Goal: Task Accomplishment & Management: Use online tool/utility

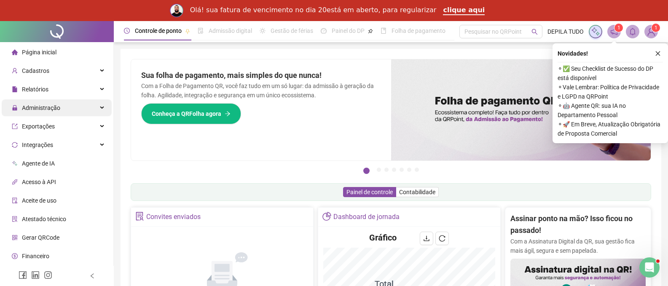
click at [49, 106] on span "Administração" at bounding box center [41, 108] width 38 height 7
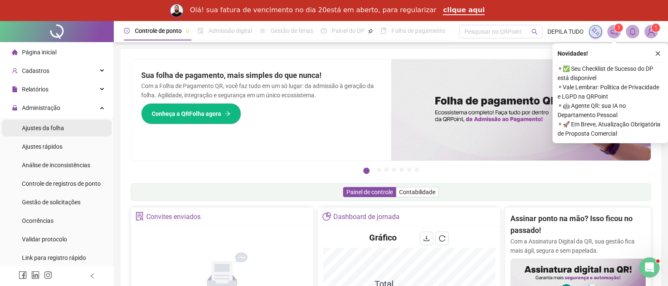
click at [51, 130] on span "Ajustes da folha" at bounding box center [43, 128] width 42 height 7
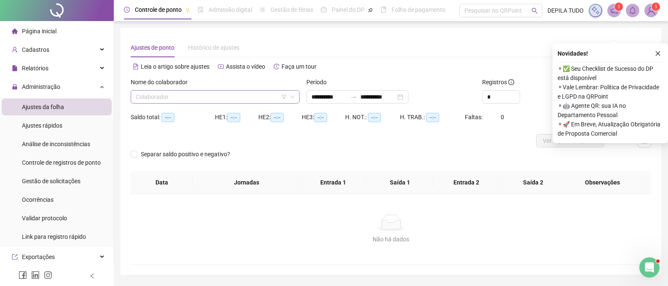
click at [184, 96] on input "search" at bounding box center [211, 97] width 151 height 13
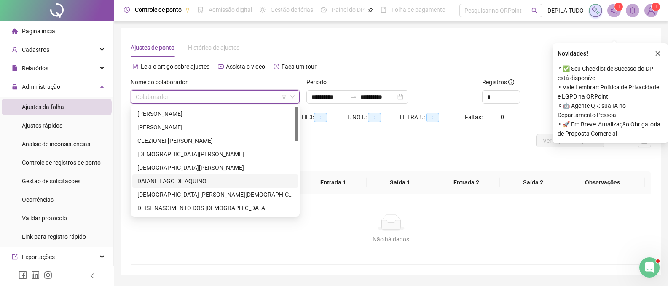
scroll to position [42, 0]
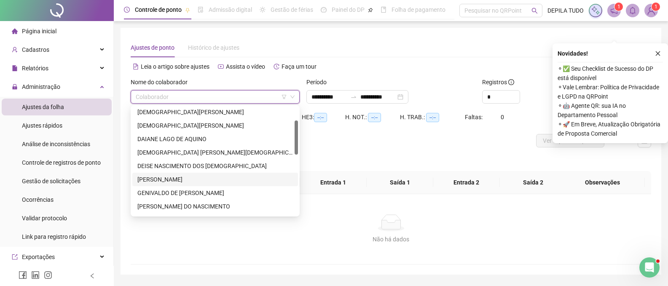
click at [166, 180] on div "[PERSON_NAME]" at bounding box center [215, 179] width 156 height 9
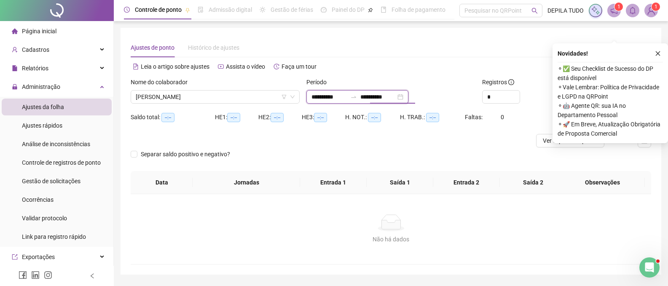
click at [394, 96] on input "**********" at bounding box center [377, 96] width 35 height 9
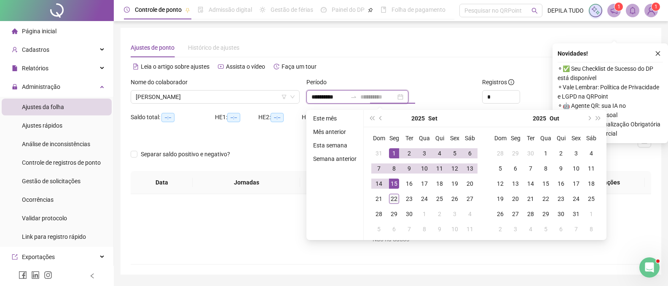
type input "**********"
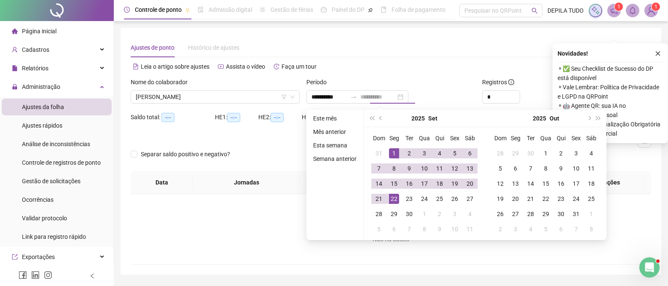
click at [393, 198] on div "22" at bounding box center [394, 199] width 10 height 10
click at [659, 52] on icon "close" at bounding box center [658, 54] width 6 height 6
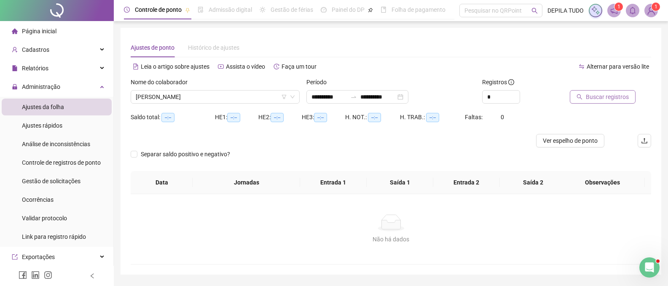
click at [612, 96] on span "Buscar registros" at bounding box center [607, 96] width 43 height 9
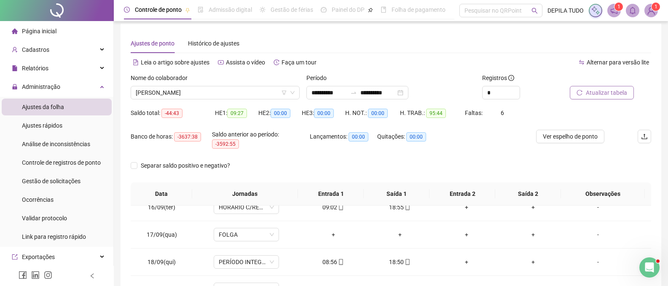
scroll to position [0, 0]
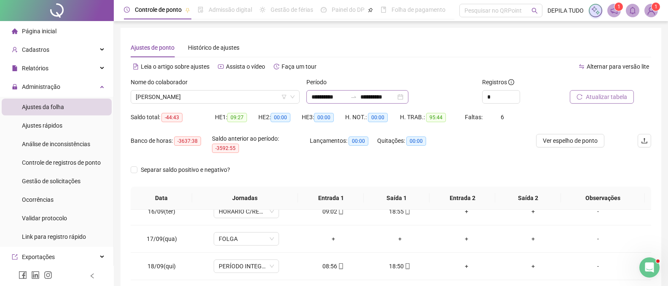
click at [408, 95] on div "**********" at bounding box center [357, 96] width 102 height 13
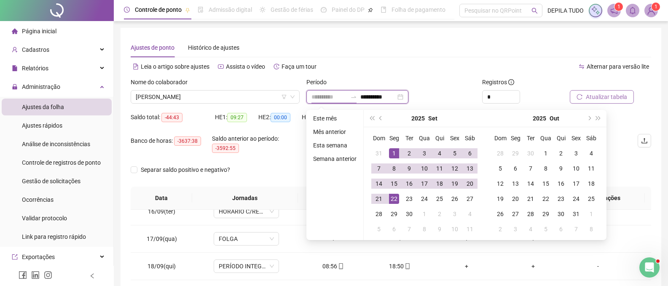
type input "**********"
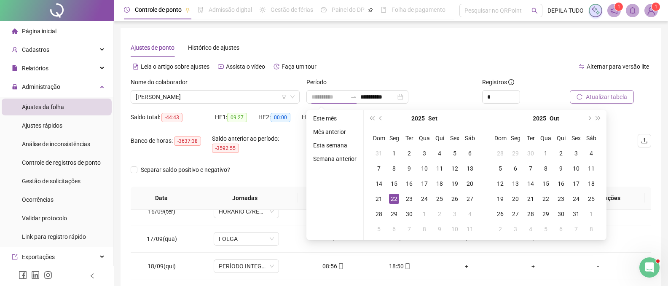
click at [394, 199] on div "22" at bounding box center [394, 199] width 10 height 10
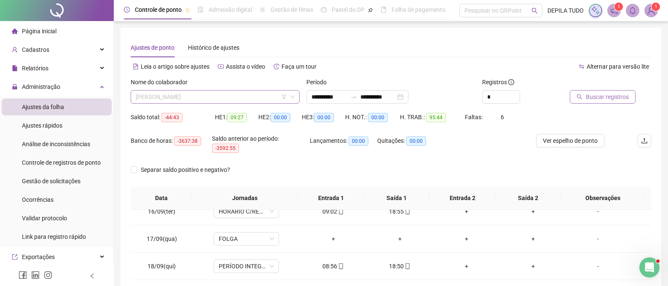
click at [259, 95] on span "[PERSON_NAME]" at bounding box center [215, 97] width 159 height 13
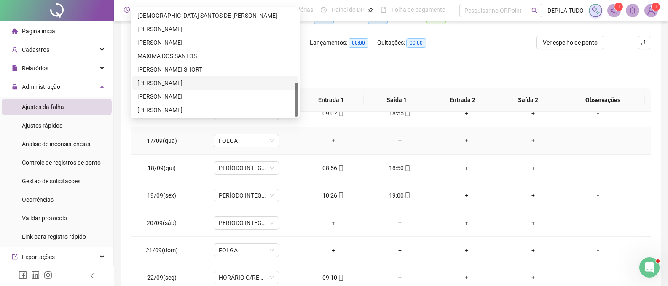
scroll to position [126, 0]
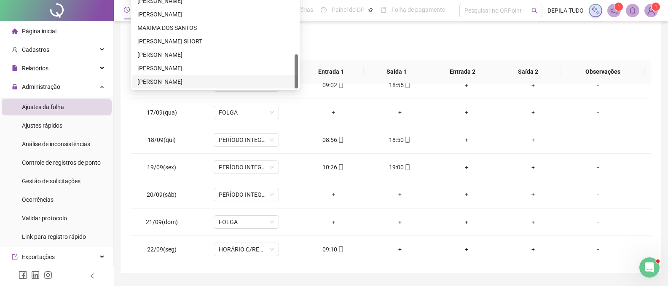
click at [149, 80] on div "[PERSON_NAME]" at bounding box center [215, 81] width 156 height 9
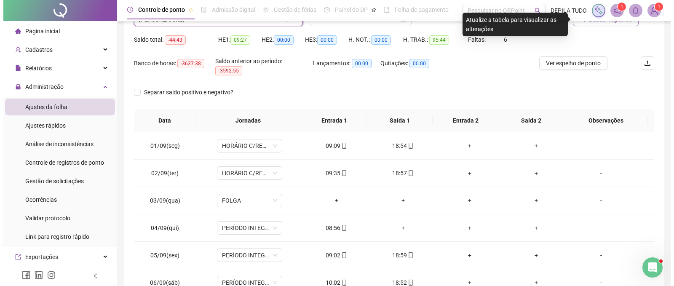
scroll to position [34, 0]
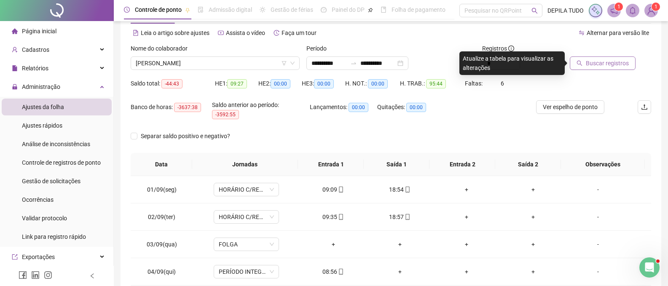
click at [594, 67] on span "Buscar registros" at bounding box center [607, 63] width 43 height 9
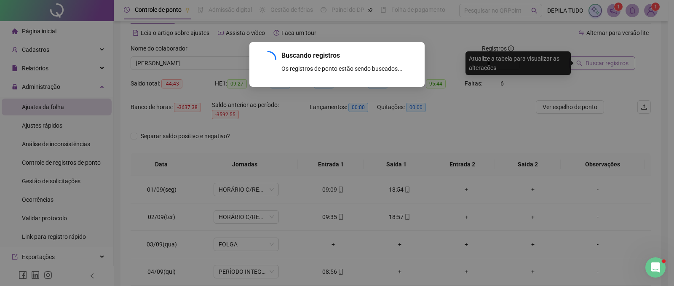
scroll to position [0, 0]
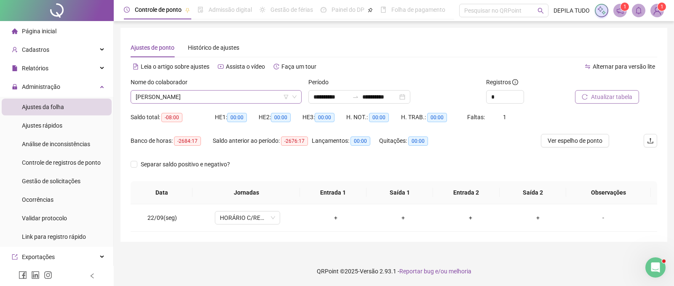
click at [181, 97] on span "[PERSON_NAME]" at bounding box center [216, 97] width 161 height 13
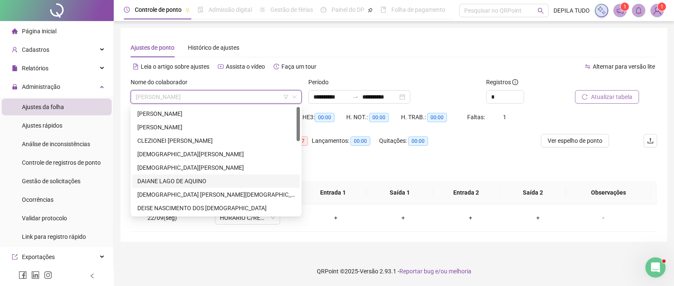
click at [163, 182] on div "DAIANE LAGO DE AQUINO" at bounding box center [216, 181] width 158 height 9
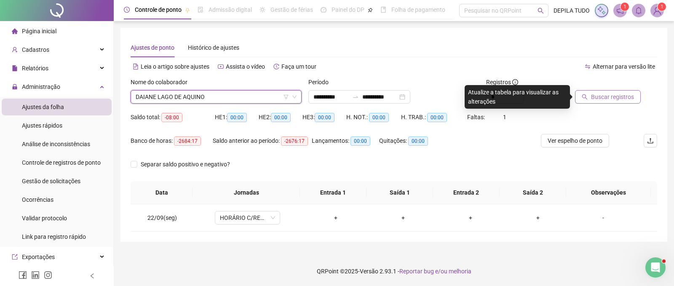
click at [598, 95] on span "Buscar registros" at bounding box center [612, 96] width 43 height 9
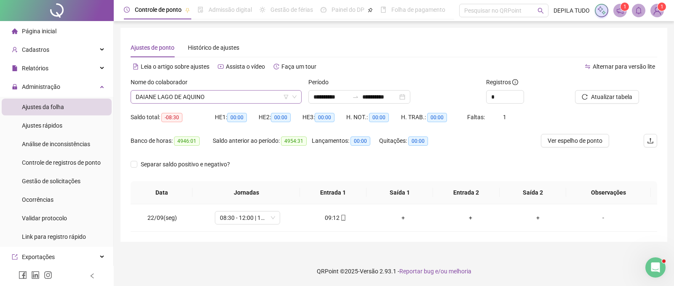
click at [215, 101] on span "DAIANE LAGO DE AQUINO" at bounding box center [216, 97] width 161 height 13
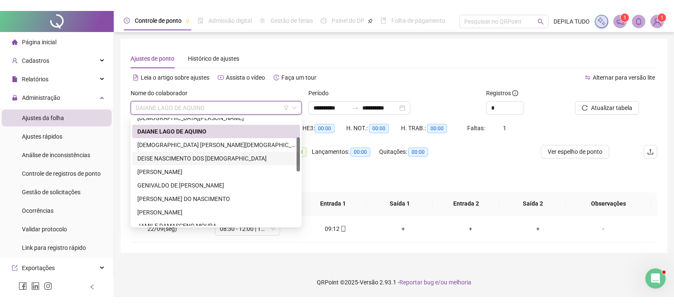
scroll to position [103, 0]
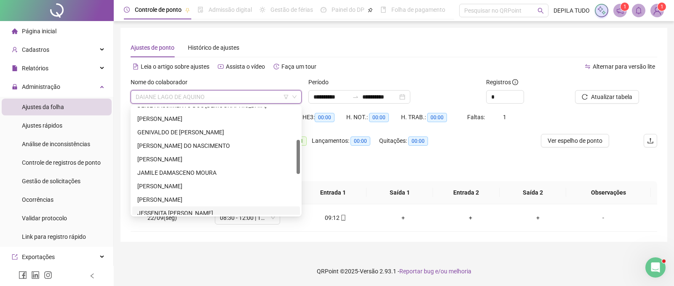
click at [167, 213] on div "JESSENITA [PERSON_NAME]" at bounding box center [216, 213] width 158 height 9
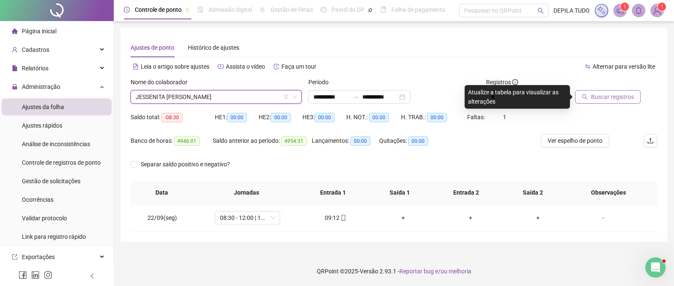
click at [594, 99] on span "Buscar registros" at bounding box center [612, 96] width 43 height 9
